Goal: Task Accomplishment & Management: Manage account settings

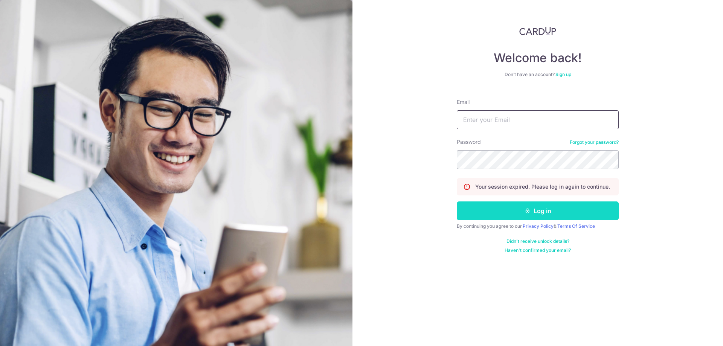
type input "acctwkgoh@gmail.com"
click at [527, 218] on button "Log in" at bounding box center [538, 210] width 162 height 19
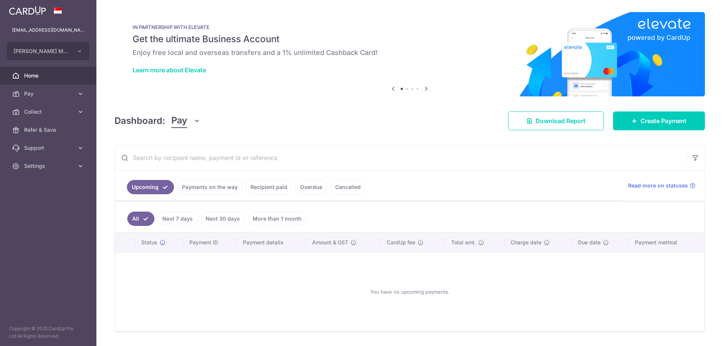
click at [200, 180] on link "Payments on the way" at bounding box center [209, 187] width 65 height 14
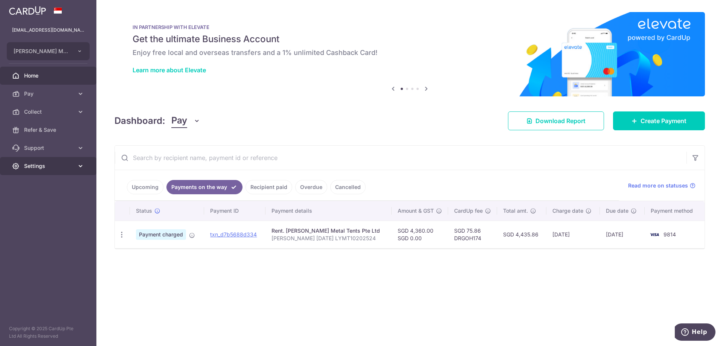
click at [49, 163] on span "Settings" at bounding box center [49, 166] width 50 height 8
click at [37, 202] on span "Logout" at bounding box center [49, 202] width 50 height 8
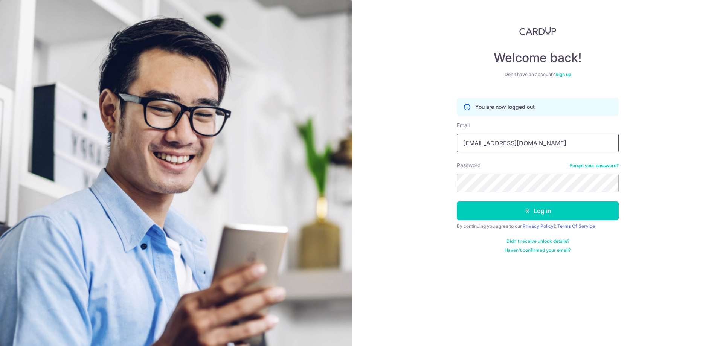
click at [518, 144] on input "acctwkgoh@gmail.com" at bounding box center [538, 143] width 162 height 19
type input "[EMAIL_ADDRESS][DOMAIN_NAME]"
click at [553, 215] on button "Log in" at bounding box center [538, 210] width 162 height 19
